Goal: Information Seeking & Learning: Learn about a topic

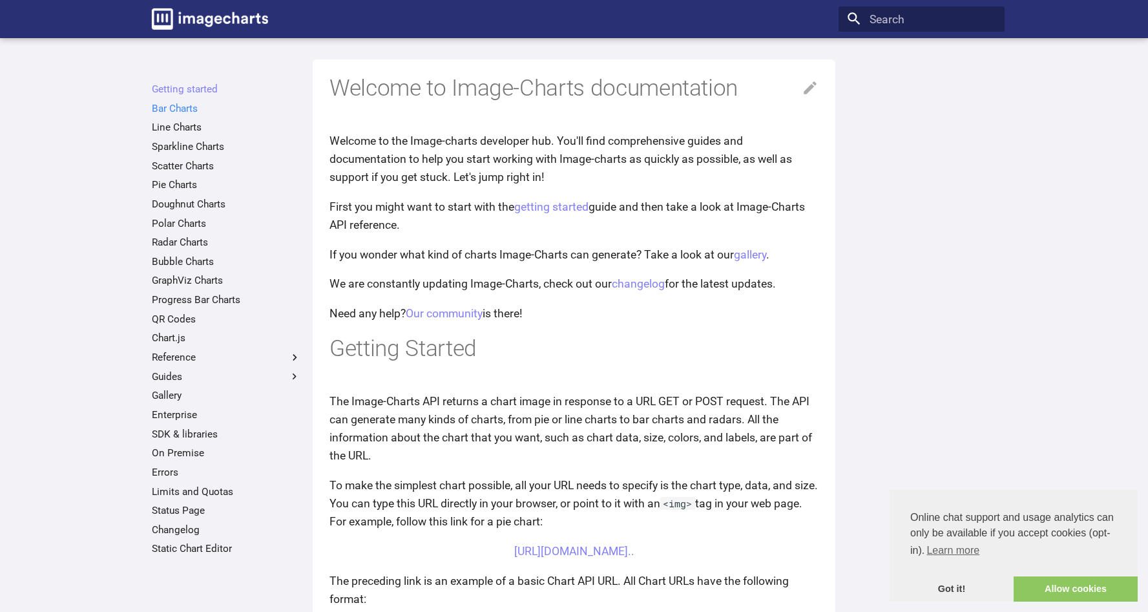
click at [189, 110] on link "Bar Charts" at bounding box center [226, 108] width 149 height 13
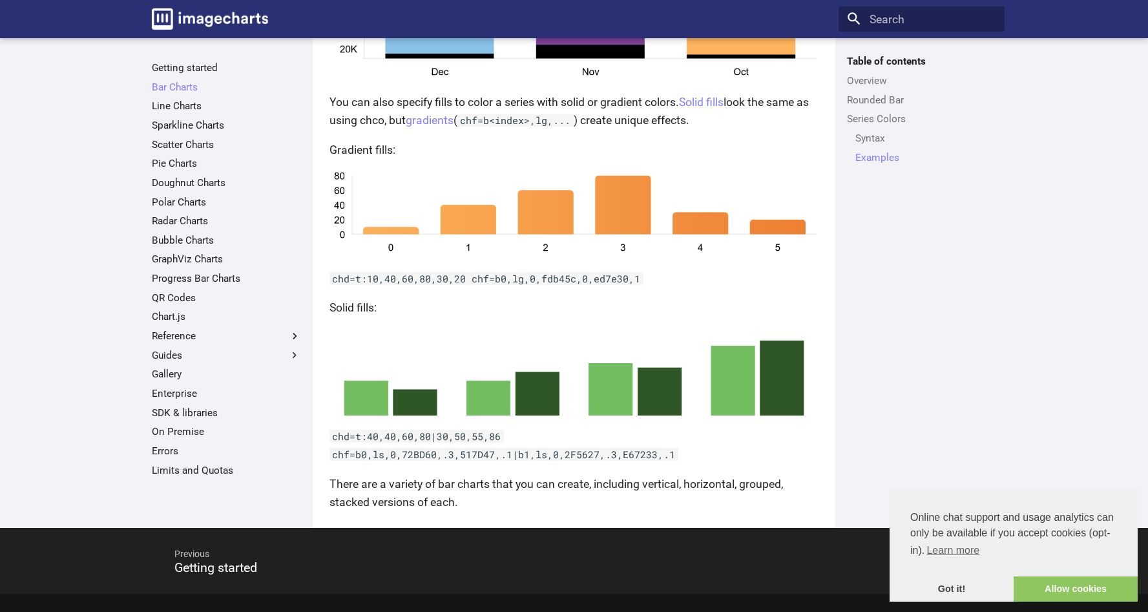
scroll to position [2687, 0]
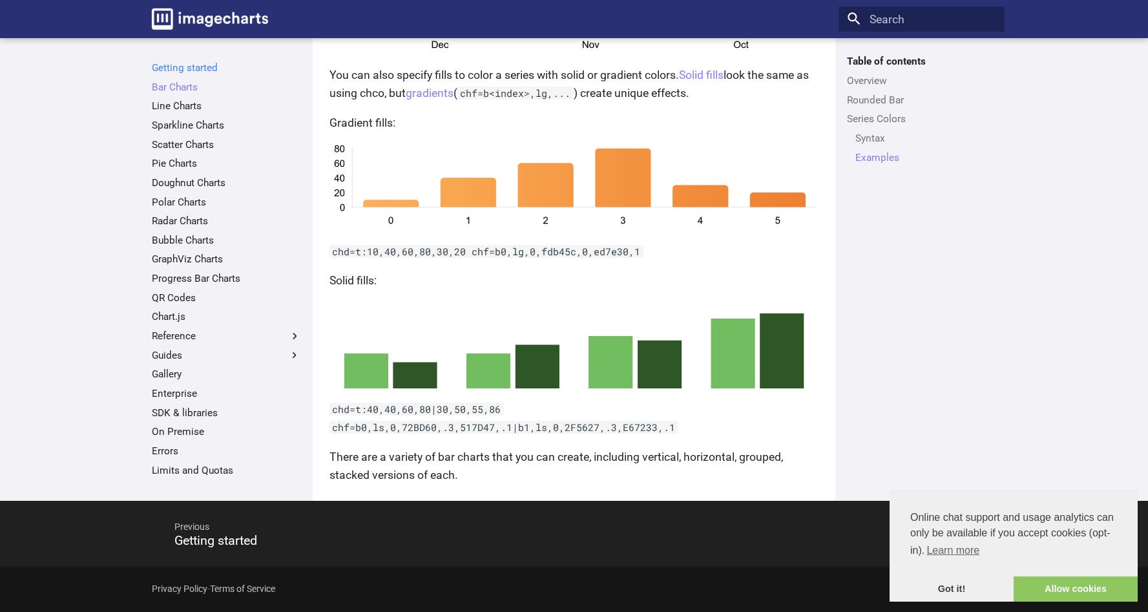
click at [177, 67] on link "Getting started" at bounding box center [226, 67] width 149 height 13
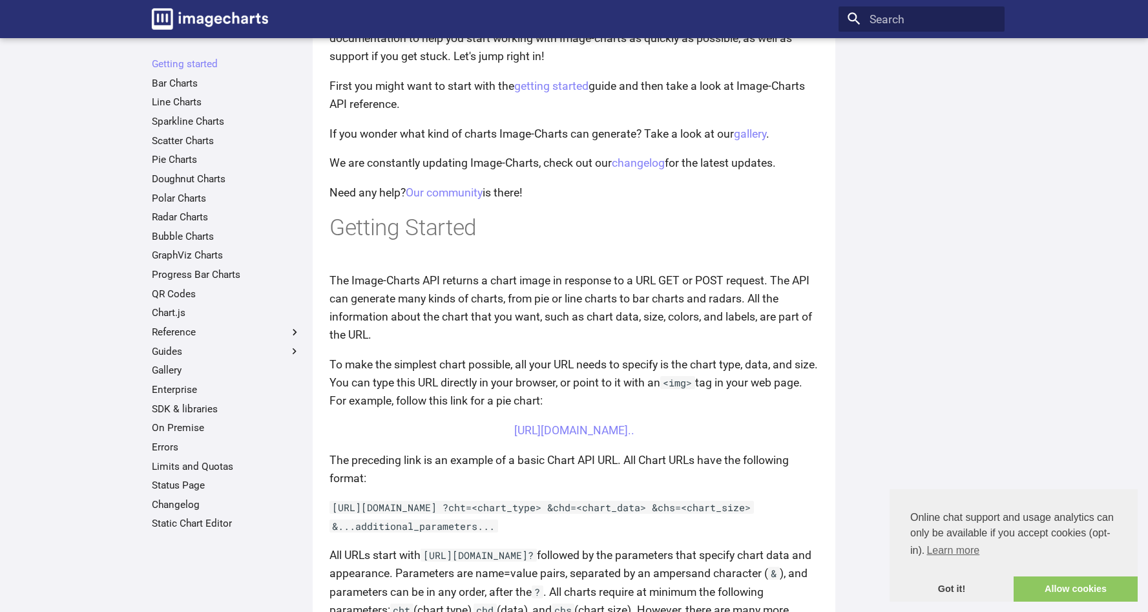
scroll to position [172, 0]
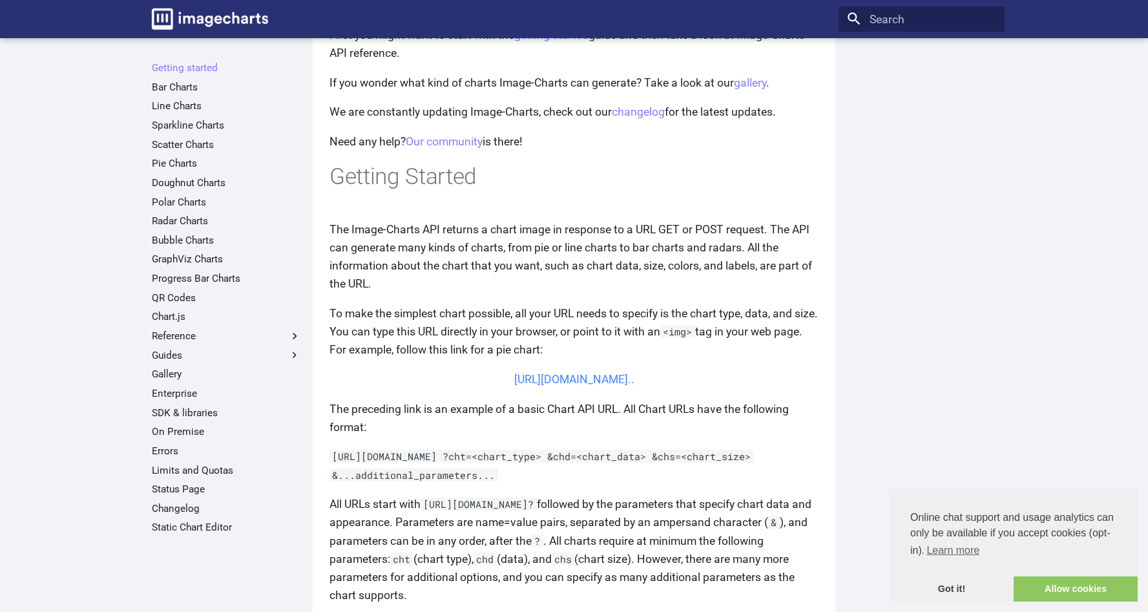
click at [634, 386] on link "[URL][DOMAIN_NAME].." at bounding box center [574, 379] width 120 height 13
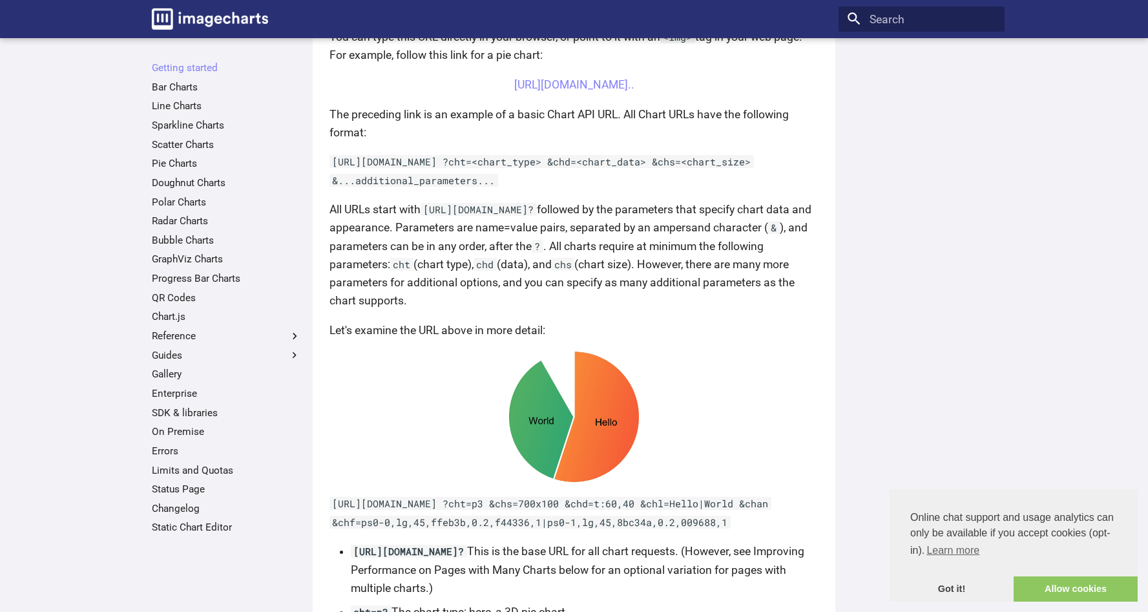
scroll to position [741, 0]
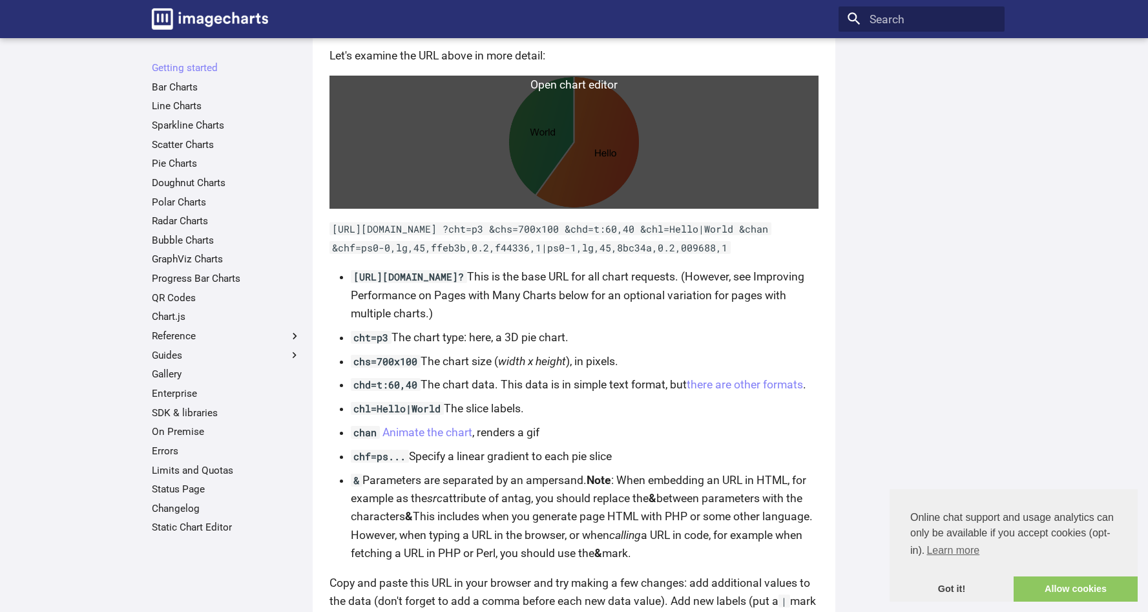
click at [553, 110] on link at bounding box center [573, 142] width 489 height 132
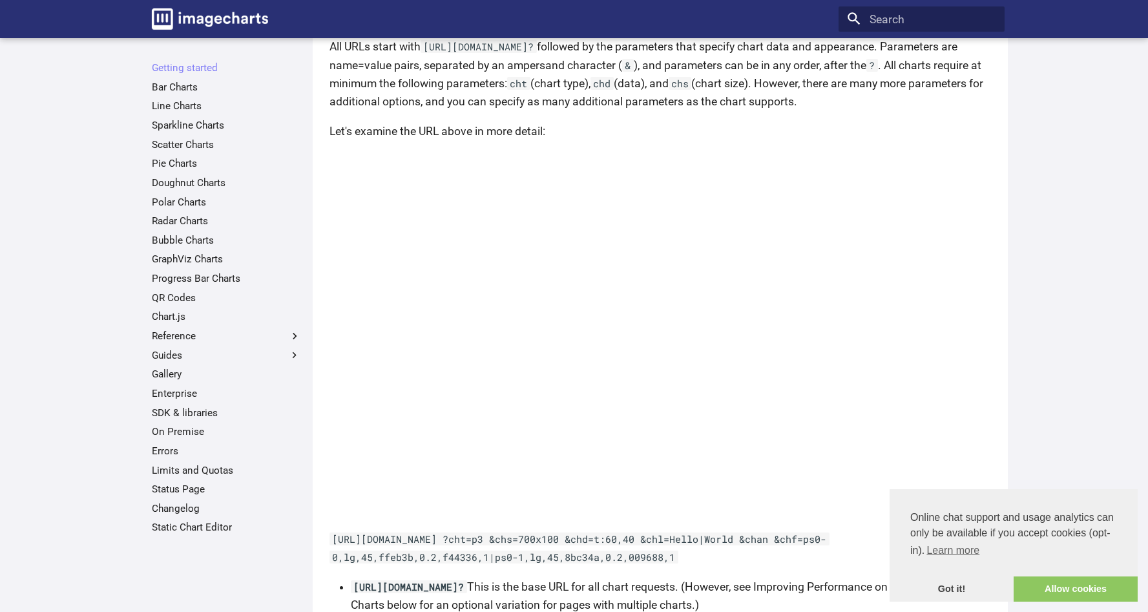
scroll to position [519, 0]
click at [188, 298] on link "QR Codes" at bounding box center [226, 297] width 149 height 13
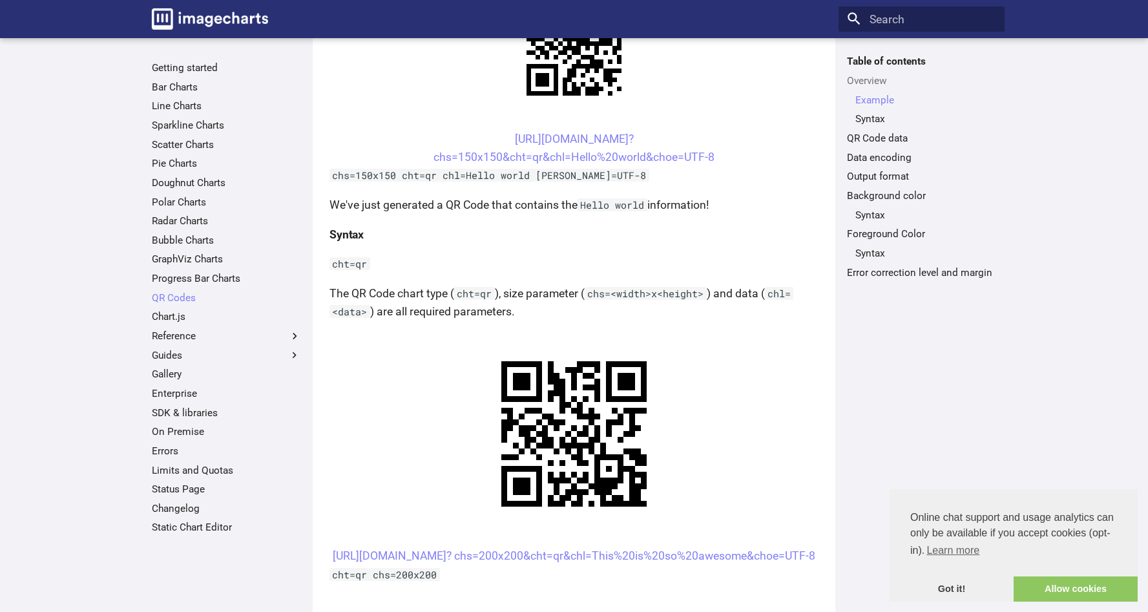
scroll to position [388, 0]
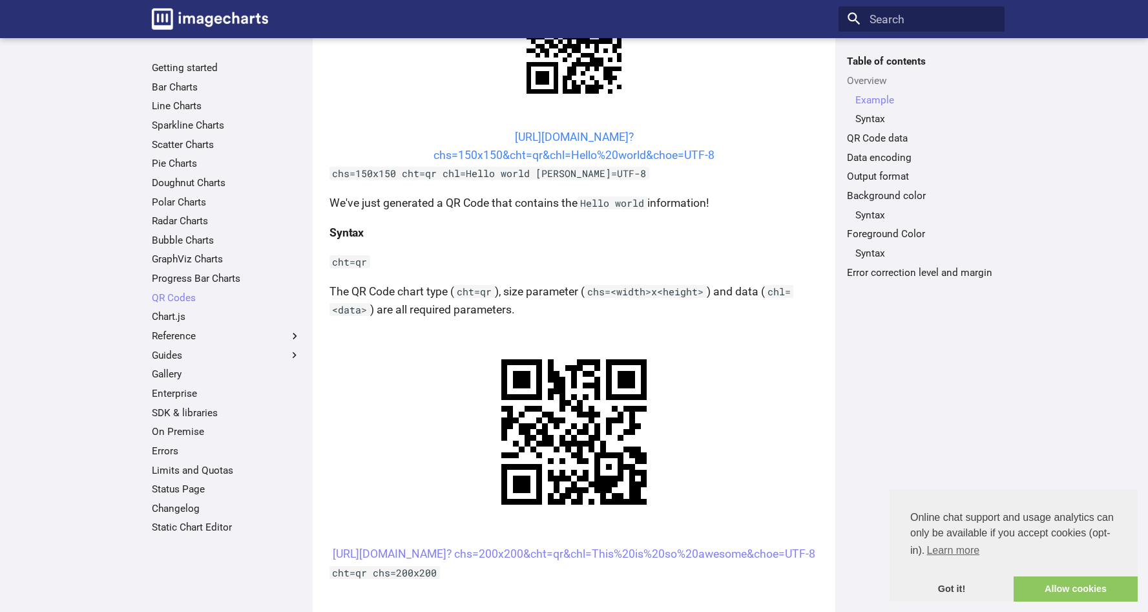
click at [630, 134] on link "https://image-charts.com/chart? chs=150x150&cht=qr&chl=Hello%20world&choe=UTF-8" at bounding box center [573, 145] width 281 height 31
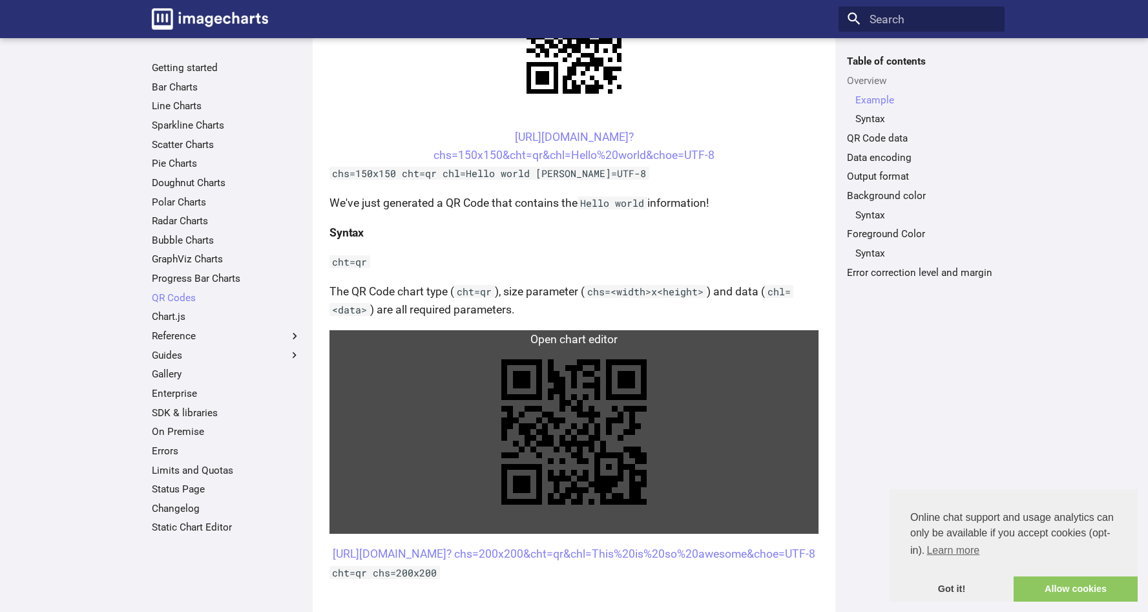
click at [574, 430] on link at bounding box center [573, 431] width 489 height 203
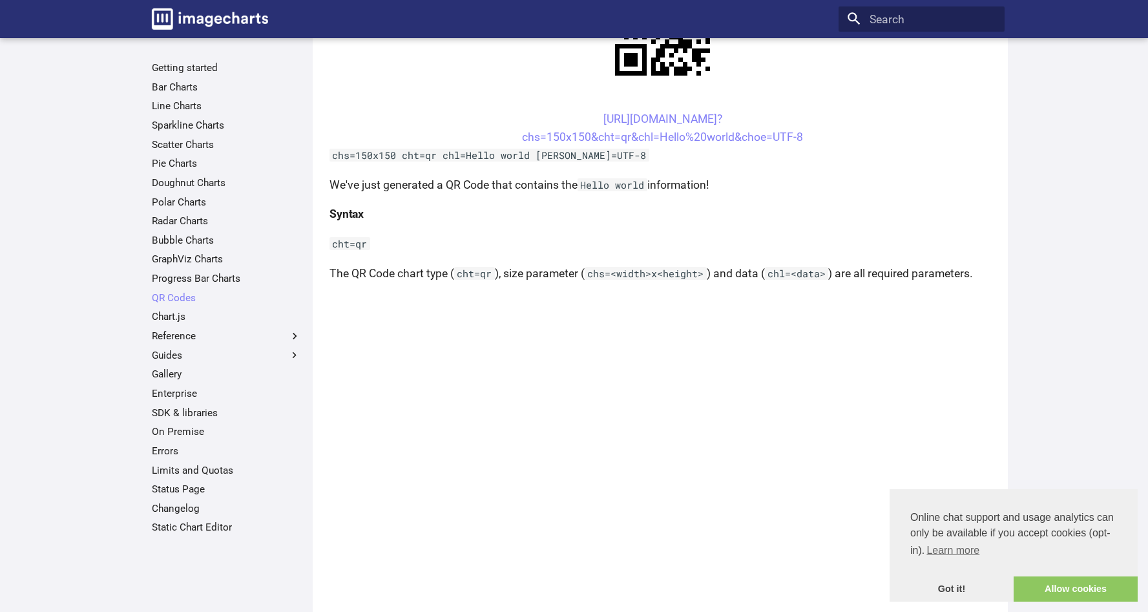
click at [182, 349] on label "Guides" at bounding box center [226, 355] width 149 height 13
click at [0, 0] on input "Guides" at bounding box center [0, 0] width 0 height 0
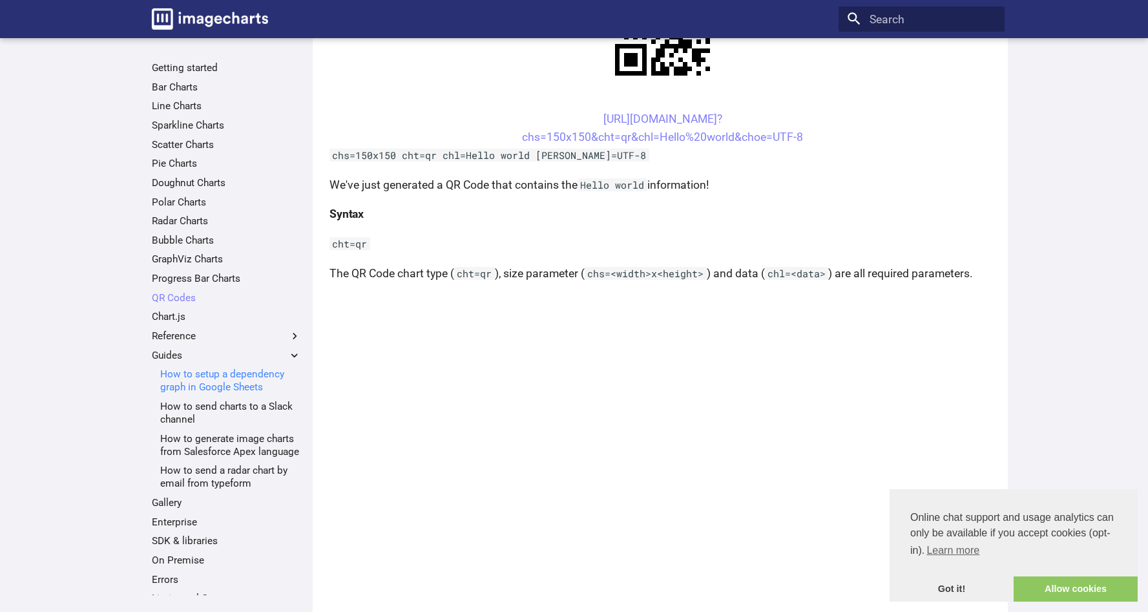
click at [187, 373] on link "How to setup a dependency graph in Google Sheets" at bounding box center [230, 381] width 141 height 26
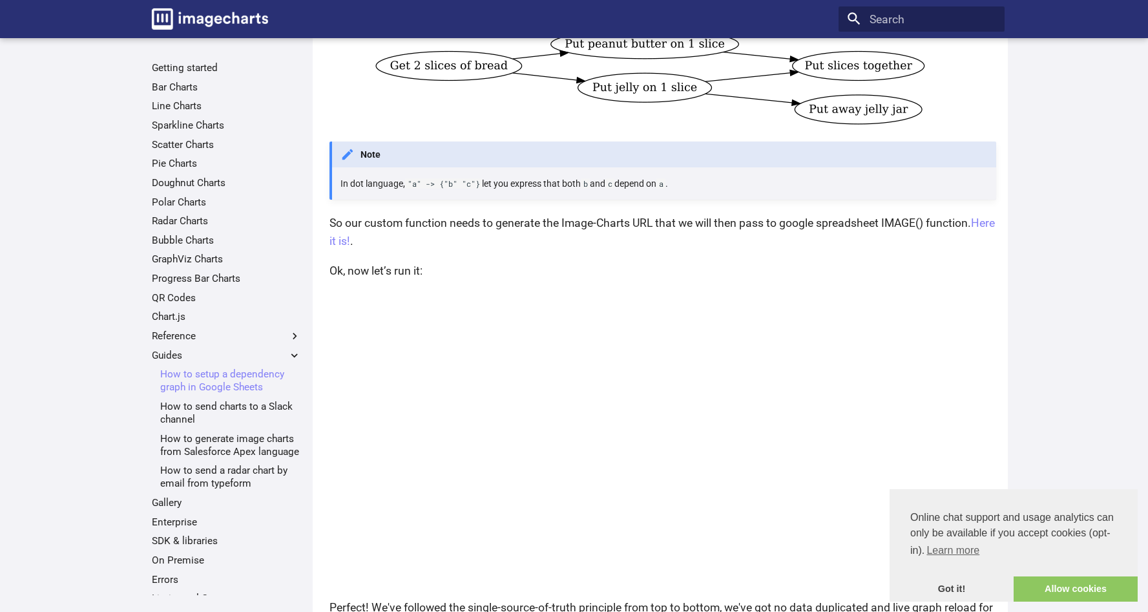
scroll to position [1710, 0]
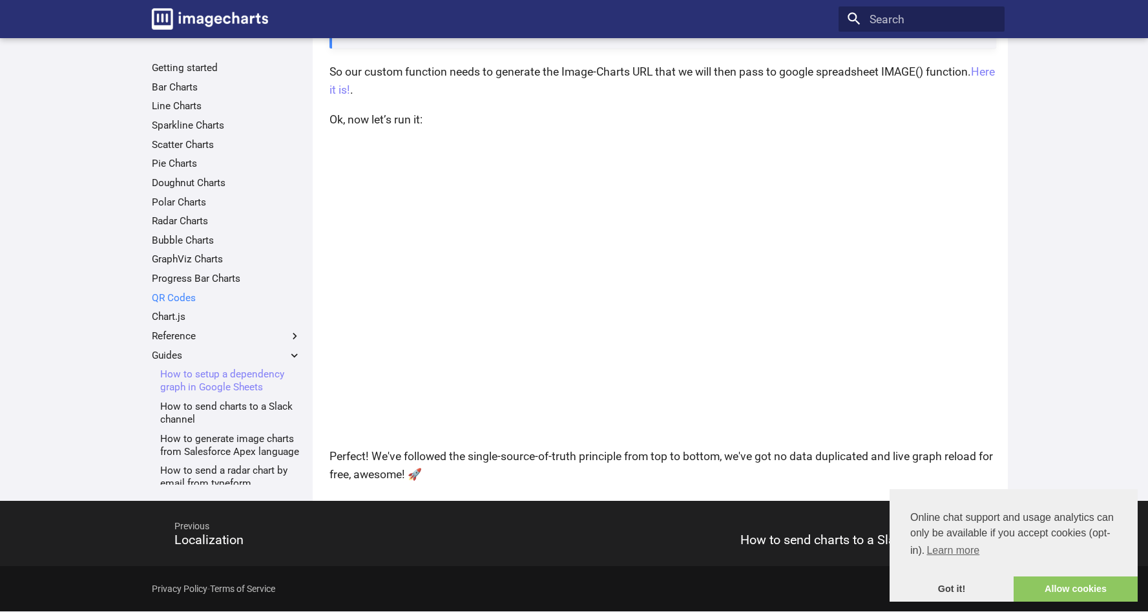
click at [189, 295] on link "QR Codes" at bounding box center [226, 297] width 149 height 13
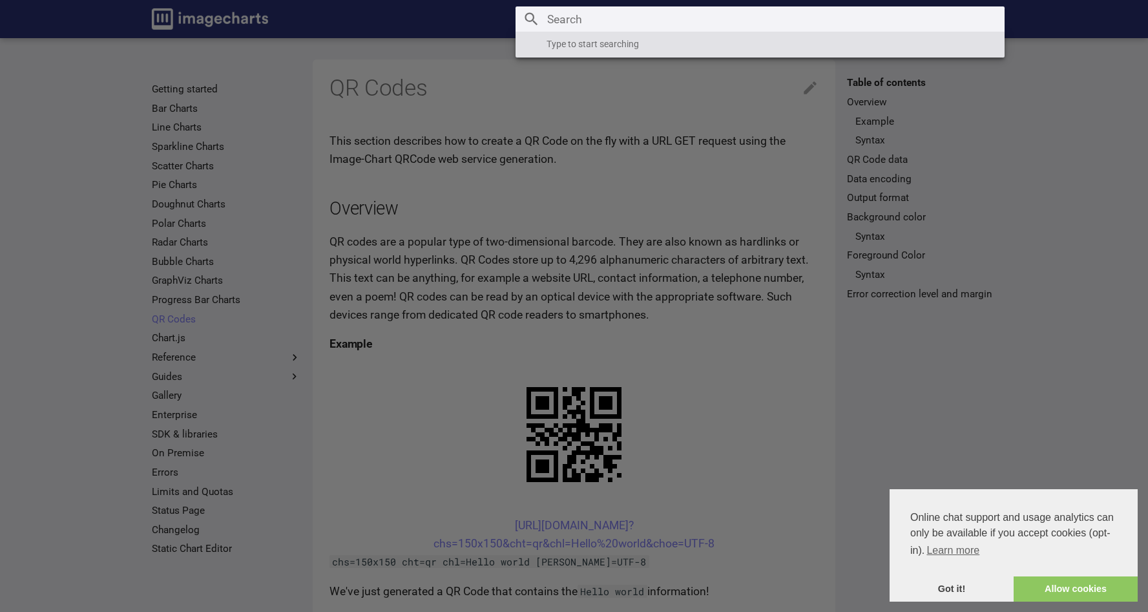
click at [890, 29] on input "Search" at bounding box center [759, 19] width 489 height 26
click at [592, 149] on label "Header" at bounding box center [574, 611] width 1148 height 1223
click at [0, 0] on input "checkbox" at bounding box center [0, 0] width 0 height 0
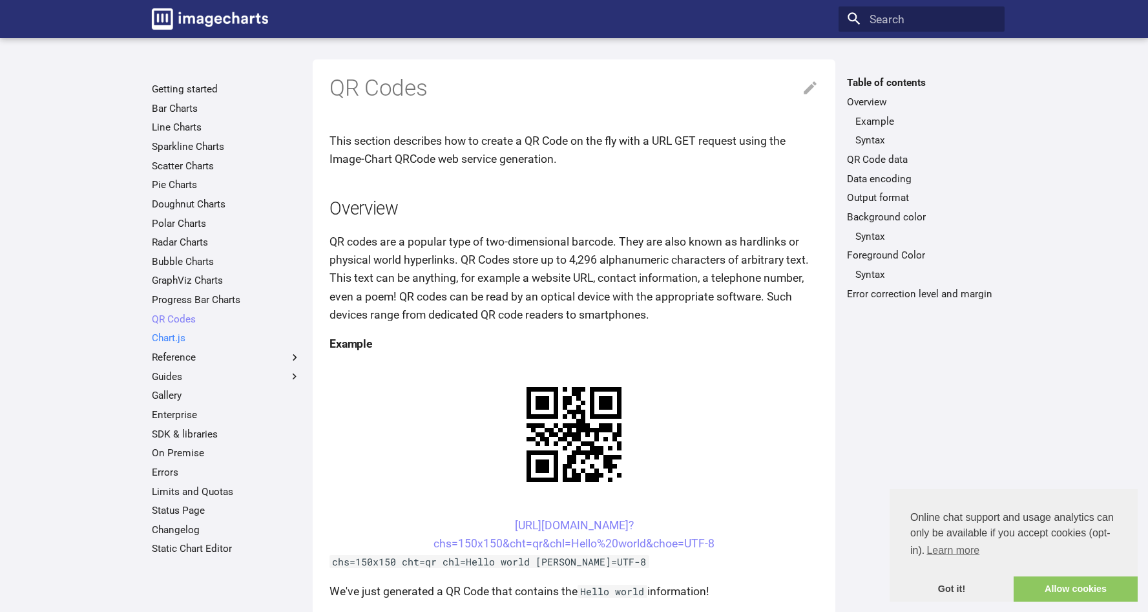
click at [170, 338] on link "Chart.js" at bounding box center [226, 337] width 149 height 13
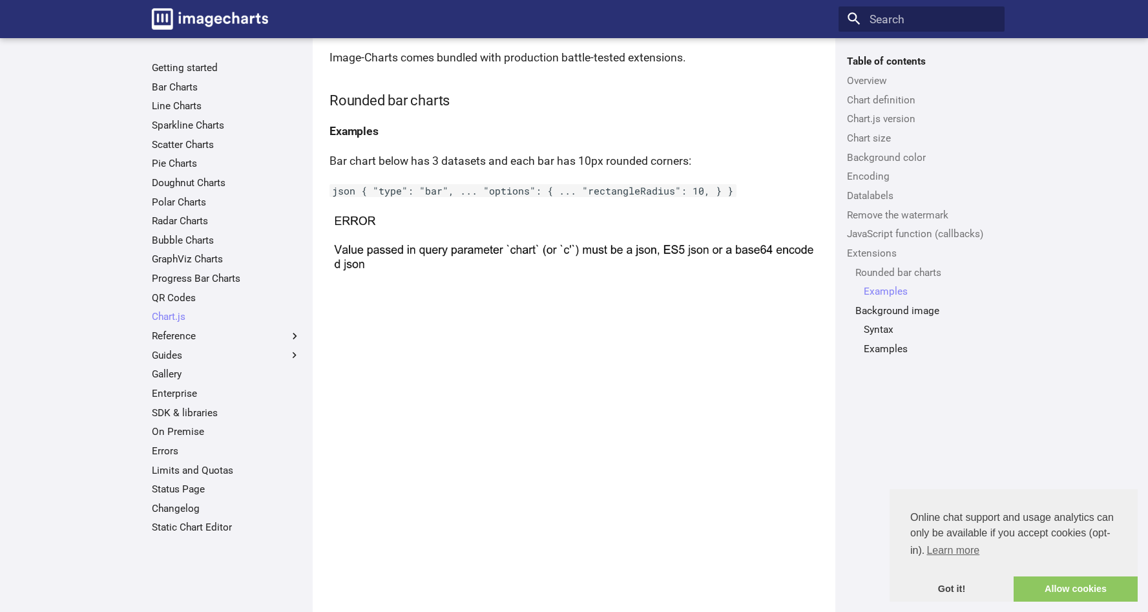
scroll to position [6772, 0]
click at [163, 354] on label "Guides" at bounding box center [226, 355] width 149 height 13
click at [0, 0] on input "Guides" at bounding box center [0, 0] width 0 height 0
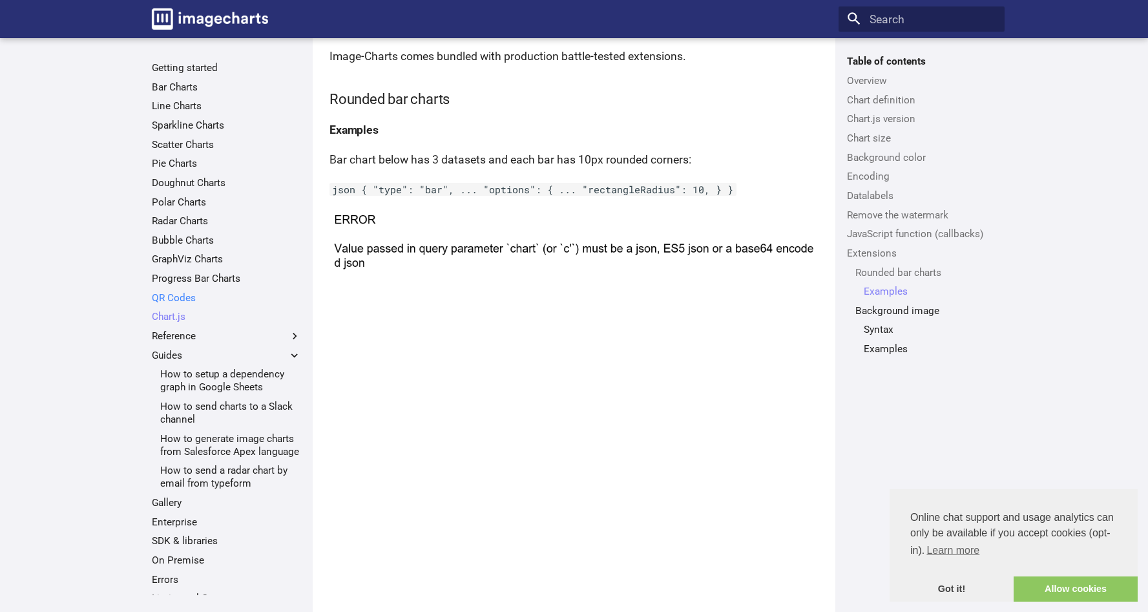
click at [189, 301] on link "QR Codes" at bounding box center [226, 297] width 149 height 13
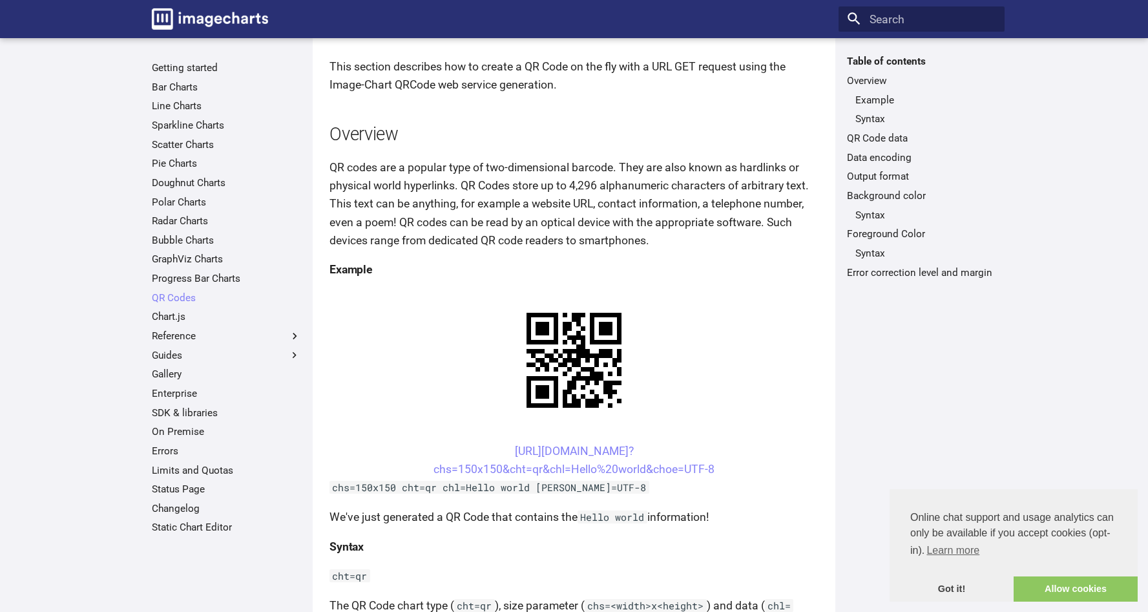
scroll to position [86, 0]
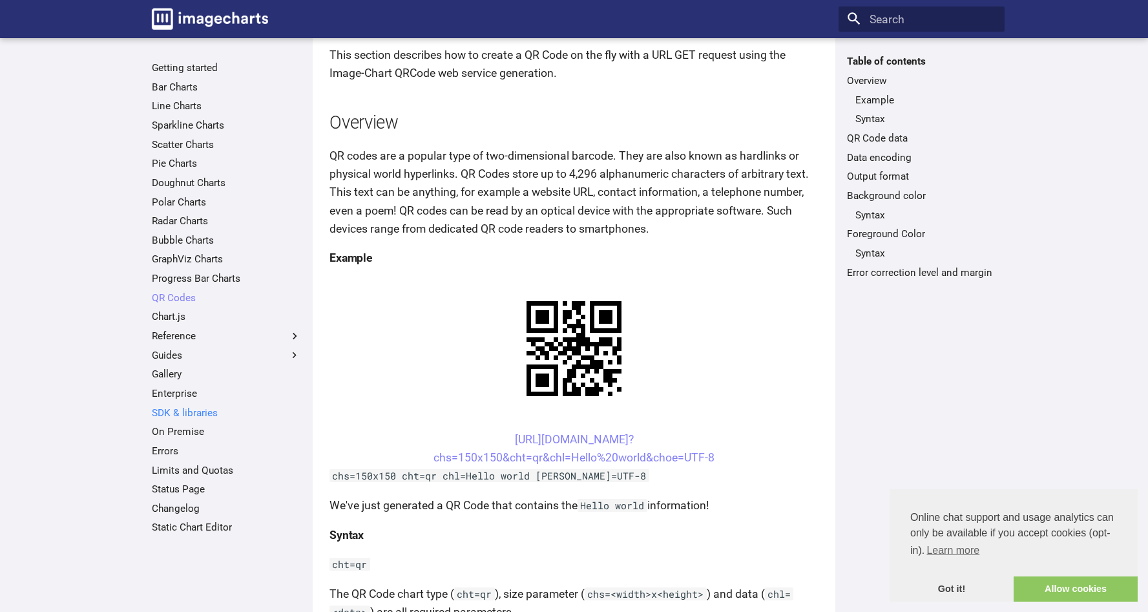
click at [169, 415] on link "SDK & libraries" at bounding box center [226, 412] width 149 height 13
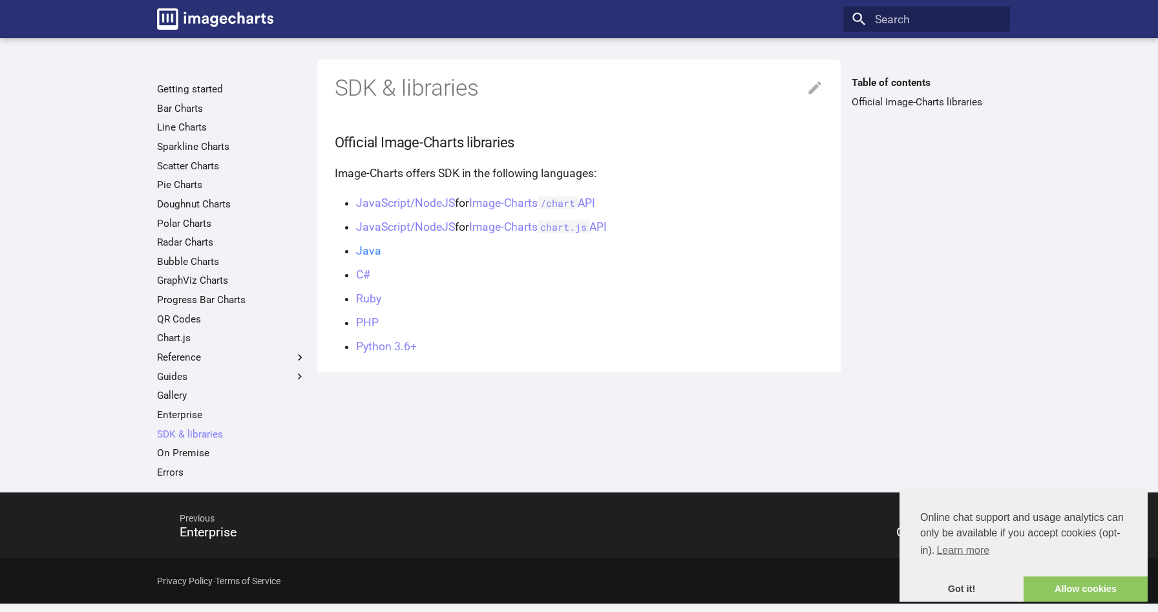
click at [366, 249] on link "Java" at bounding box center [368, 250] width 25 height 13
click at [422, 202] on link "JavaScript/NodeJS" at bounding box center [405, 202] width 99 height 13
